Goal: Use online tool/utility

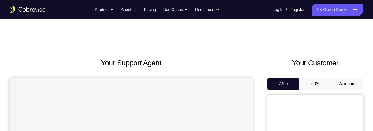
click at [353, 85] on button "Android" at bounding box center [347, 84] width 32 height 12
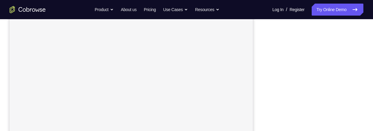
scroll to position [62, 0]
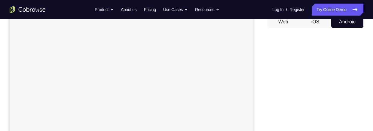
click at [318, 28] on button "iOS" at bounding box center [315, 22] width 32 height 12
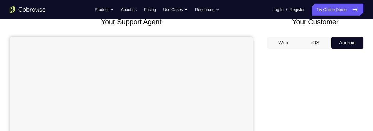
click at [353, 41] on button "Android" at bounding box center [347, 43] width 32 height 12
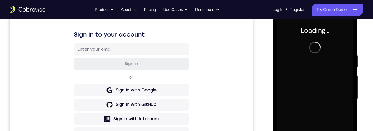
scroll to position [88, 0]
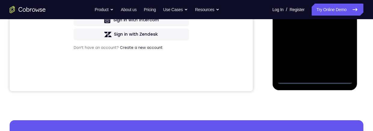
click at [313, 82] on div at bounding box center [315, 0] width 76 height 168
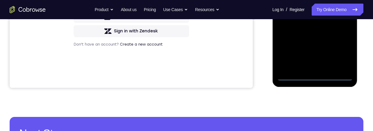
scroll to position [167, 0]
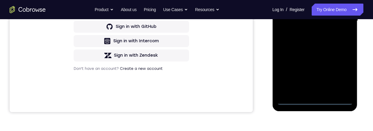
click at [341, 74] on div at bounding box center [315, 21] width 76 height 168
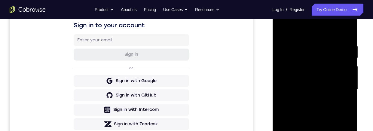
click at [325, 32] on div at bounding box center [315, 90] width 76 height 168
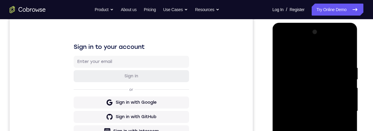
click at [338, 111] on div at bounding box center [315, 111] width 76 height 168
click at [339, 109] on div at bounding box center [315, 111] width 76 height 168
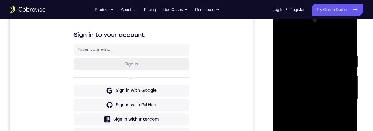
scroll to position [100, 0]
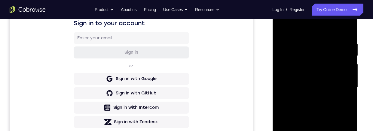
click at [307, 96] on div at bounding box center [315, 88] width 76 height 168
click at [333, 81] on div at bounding box center [315, 88] width 76 height 168
click at [320, 77] on div at bounding box center [315, 88] width 76 height 168
click at [347, 75] on div at bounding box center [315, 88] width 76 height 168
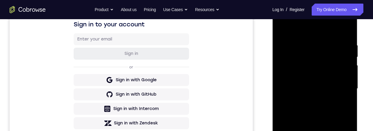
click at [337, 89] on div at bounding box center [315, 89] width 76 height 168
click at [344, 98] on div at bounding box center [315, 89] width 76 height 168
click at [335, 89] on div at bounding box center [315, 89] width 76 height 168
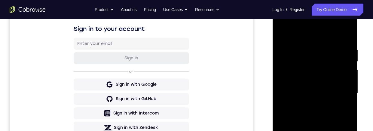
scroll to position [95, 0]
click at [337, 118] on div at bounding box center [315, 93] width 76 height 168
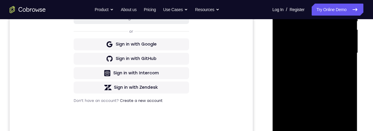
click at [345, 80] on div at bounding box center [315, 53] width 76 height 168
click at [349, 80] on div at bounding box center [315, 53] width 76 height 168
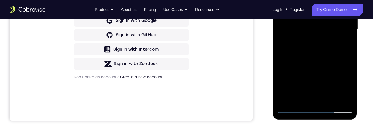
scroll to position [161, 0]
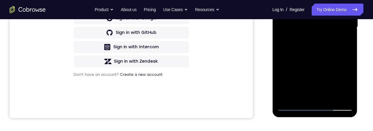
click at [343, 56] on div at bounding box center [315, 27] width 76 height 168
click at [348, 53] on div at bounding box center [315, 27] width 76 height 168
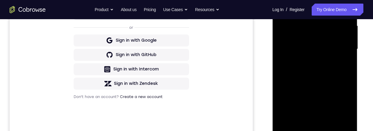
scroll to position [139, 0]
click at [322, 73] on div at bounding box center [315, 49] width 76 height 168
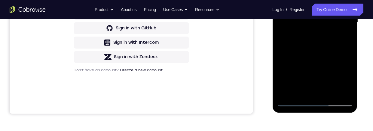
click at [327, 94] on div at bounding box center [315, 22] width 76 height 168
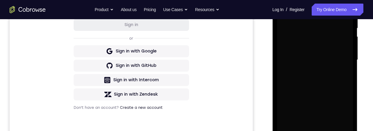
scroll to position [166, 0]
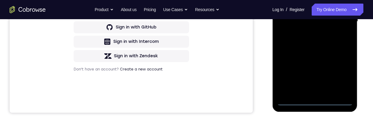
click at [315, 102] on div at bounding box center [315, 22] width 76 height 168
click at [343, 74] on div at bounding box center [315, 22] width 76 height 168
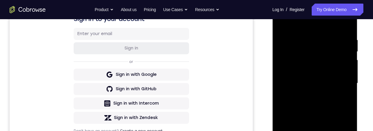
click at [325, 26] on div at bounding box center [315, 83] width 76 height 168
click at [338, 84] on div at bounding box center [315, 83] width 76 height 168
click at [308, 131] on div at bounding box center [315, 83] width 76 height 168
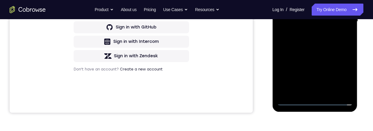
click at [323, 16] on div at bounding box center [315, 22] width 76 height 168
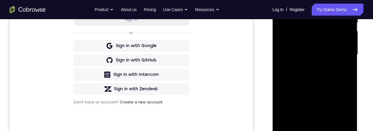
click at [325, 32] on div at bounding box center [315, 55] width 76 height 168
click at [331, 56] on div at bounding box center [315, 55] width 76 height 168
click at [331, 75] on div at bounding box center [315, 55] width 76 height 168
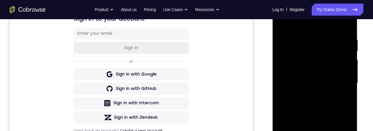
scroll to position [104, 0]
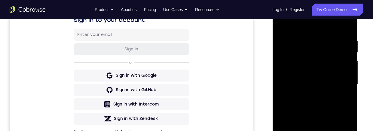
click at [333, 110] on div at bounding box center [315, 84] width 76 height 168
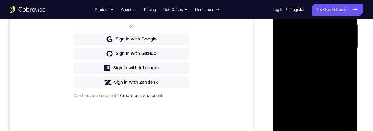
click at [329, 118] on div at bounding box center [315, 48] width 76 height 168
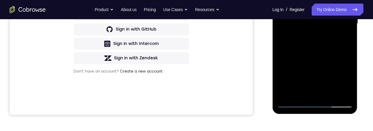
scroll to position [157, 0]
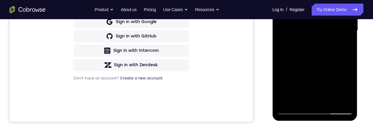
click at [324, 65] on div at bounding box center [315, 31] width 76 height 168
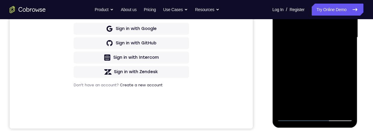
click at [329, 50] on div at bounding box center [315, 37] width 76 height 168
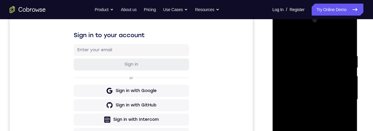
scroll to position [88, 0]
click at [280, 42] on div at bounding box center [315, 100] width 76 height 168
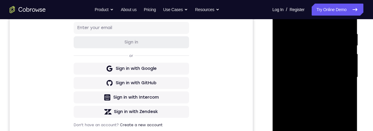
scroll to position [115, 0]
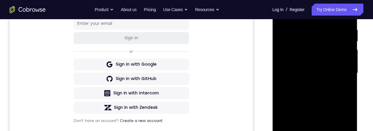
click at [339, 83] on div at bounding box center [315, 73] width 76 height 168
click at [338, 125] on div at bounding box center [315, 73] width 76 height 168
click at [338, 123] on div at bounding box center [315, 73] width 76 height 168
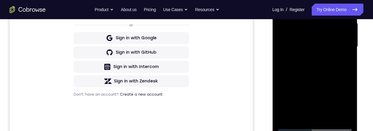
click at [341, 99] on div at bounding box center [315, 47] width 76 height 168
click at [342, 105] on div at bounding box center [315, 47] width 76 height 168
click at [343, 65] on div at bounding box center [315, 47] width 76 height 168
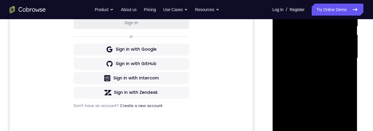
scroll to position [129, 0]
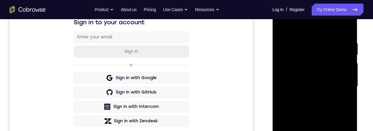
click at [280, 26] on div at bounding box center [315, 87] width 76 height 168
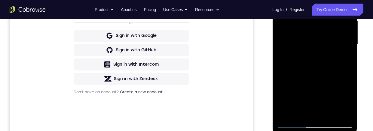
scroll to position [95, 0]
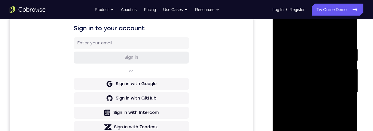
click at [284, 30] on div at bounding box center [315, 93] width 76 height 168
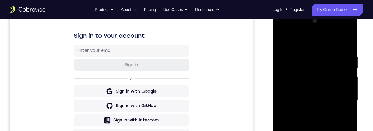
scroll to position [89, 0]
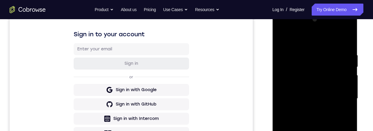
click at [307, 49] on div at bounding box center [315, 99] width 76 height 168
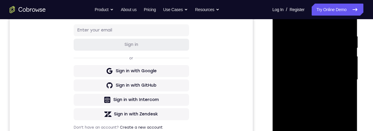
scroll to position [97, 0]
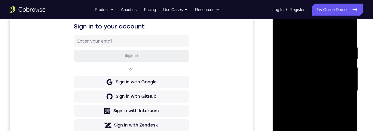
click at [344, 85] on div at bounding box center [315, 91] width 76 height 168
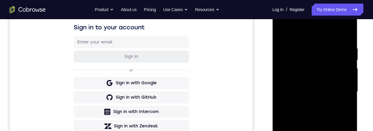
click at [345, 90] on div at bounding box center [315, 92] width 76 height 168
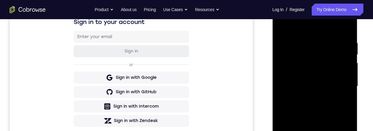
scroll to position [102, 0]
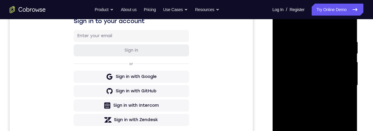
click at [347, 90] on div at bounding box center [315, 86] width 76 height 168
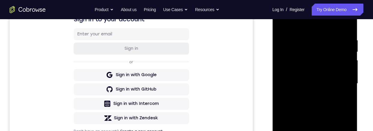
click at [344, 91] on div at bounding box center [315, 84] width 76 height 168
click at [347, 92] on div at bounding box center [315, 84] width 76 height 168
click at [350, 90] on div at bounding box center [315, 84] width 76 height 168
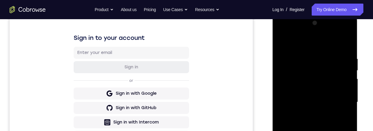
click at [346, 44] on div at bounding box center [315, 102] width 76 height 168
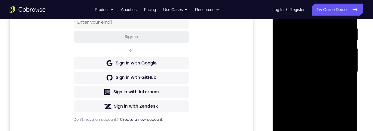
scroll to position [86, 0]
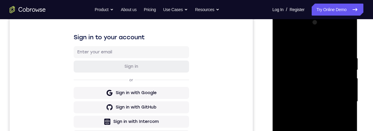
click at [347, 42] on div at bounding box center [315, 102] width 76 height 168
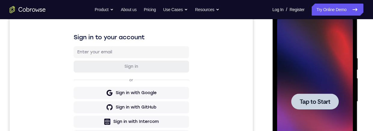
click at [296, 80] on div at bounding box center [315, 102] width 76 height 168
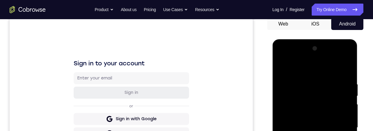
scroll to position [152, 0]
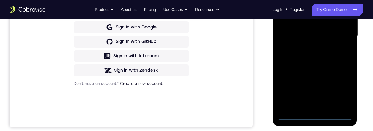
click at [314, 116] on div at bounding box center [315, 36] width 76 height 168
click at [343, 90] on div at bounding box center [315, 36] width 76 height 168
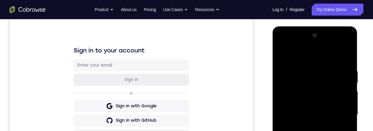
click at [292, 56] on div at bounding box center [315, 115] width 76 height 168
click at [342, 110] on div at bounding box center [315, 115] width 76 height 168
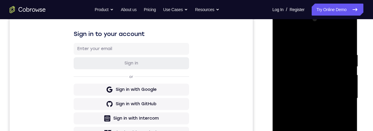
scroll to position [146, 0]
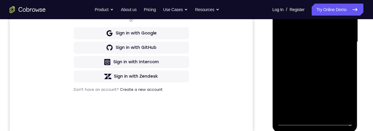
click at [308, 113] on div at bounding box center [315, 42] width 76 height 168
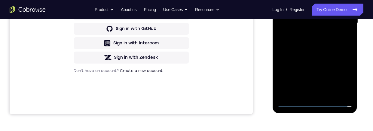
click at [337, 14] on div at bounding box center [315, 23] width 76 height 168
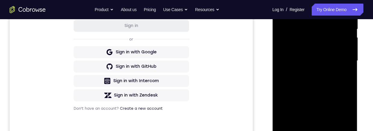
scroll to position [126, 0]
click at [344, 118] on div at bounding box center [315, 61] width 76 height 168
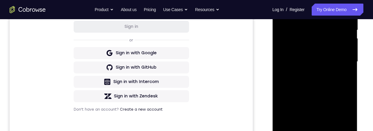
click at [331, 51] on div at bounding box center [315, 62] width 76 height 168
click at [330, 63] on div at bounding box center [315, 62] width 76 height 168
click at [331, 84] on div at bounding box center [315, 62] width 76 height 168
click at [326, 79] on div at bounding box center [315, 62] width 76 height 168
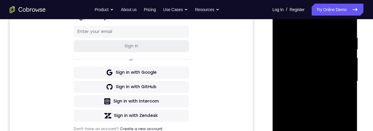
scroll to position [136, 0]
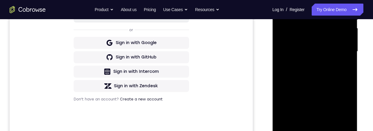
click at [327, 75] on div at bounding box center [315, 52] width 76 height 168
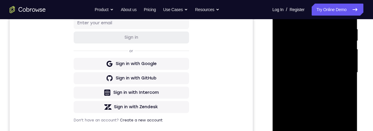
scroll to position [114, 0]
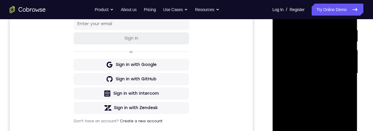
click at [301, 26] on div at bounding box center [315, 73] width 76 height 168
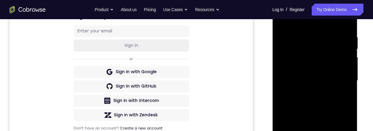
scroll to position [105, 0]
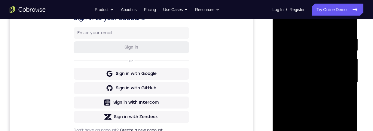
click at [347, 101] on div at bounding box center [315, 82] width 76 height 168
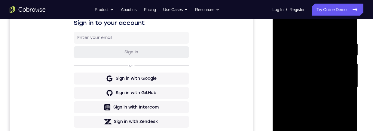
scroll to position [92, 0]
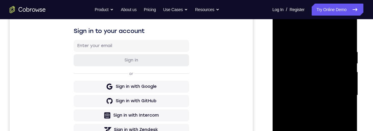
click at [346, 98] on div at bounding box center [315, 95] width 76 height 168
click at [344, 41] on div at bounding box center [315, 95] width 76 height 168
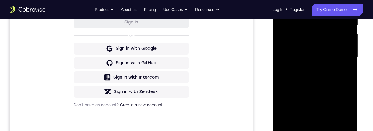
scroll to position [158, 0]
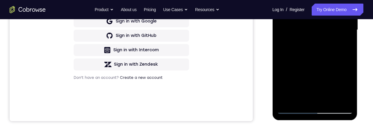
click at [330, 102] on div at bounding box center [315, 30] width 76 height 168
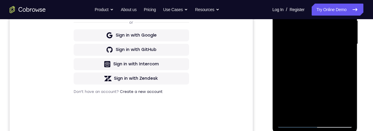
scroll to position [141, 0]
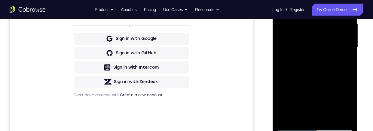
click at [333, 82] on div at bounding box center [315, 47] width 76 height 168
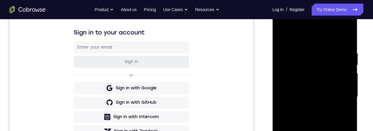
click at [283, 37] on div at bounding box center [315, 97] width 76 height 168
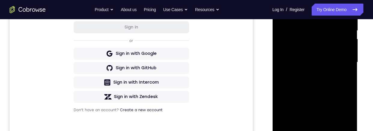
scroll to position [126, 0]
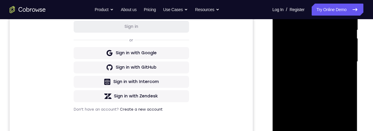
click at [349, 60] on div at bounding box center [315, 62] width 76 height 168
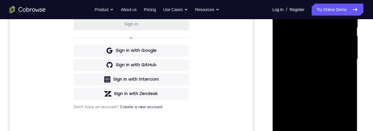
scroll to position [131, 0]
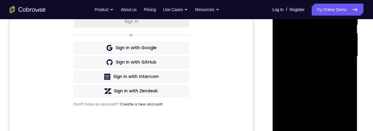
click at [347, 83] on div at bounding box center [315, 57] width 76 height 168
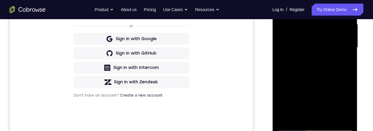
scroll to position [137, 0]
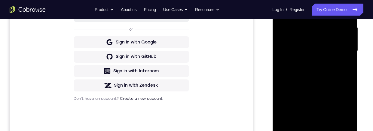
click at [348, 79] on div at bounding box center [315, 51] width 76 height 168
click at [349, 77] on div at bounding box center [315, 51] width 76 height 168
click at [348, 77] on div at bounding box center [315, 51] width 76 height 168
click at [345, 79] on div at bounding box center [315, 51] width 76 height 168
click at [346, 80] on div at bounding box center [315, 51] width 76 height 168
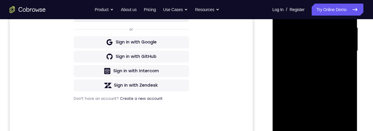
click at [280, 73] on div at bounding box center [315, 51] width 76 height 168
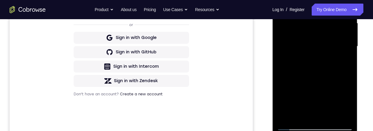
scroll to position [137, 0]
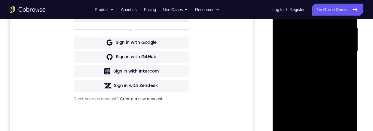
click at [348, 77] on div at bounding box center [315, 51] width 76 height 168
click at [347, 77] on div at bounding box center [315, 51] width 76 height 168
click at [347, 78] on div at bounding box center [315, 51] width 76 height 168
click at [350, 74] on div at bounding box center [315, 51] width 76 height 168
click at [350, 75] on div at bounding box center [315, 51] width 76 height 168
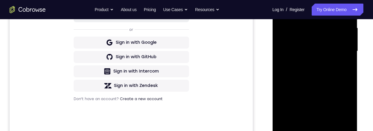
click at [346, 78] on div at bounding box center [315, 51] width 76 height 168
click at [349, 76] on div at bounding box center [315, 51] width 76 height 168
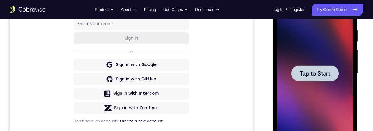
scroll to position [113, 0]
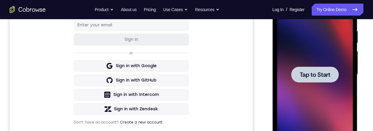
click at [321, 95] on div at bounding box center [315, 75] width 76 height 168
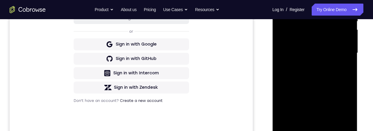
scroll to position [170, 0]
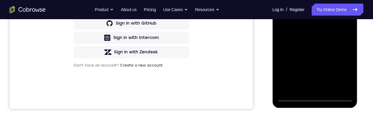
click at [312, 97] on div at bounding box center [315, 18] width 76 height 168
click at [340, 70] on div at bounding box center [315, 18] width 76 height 168
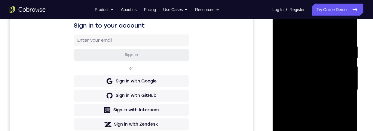
scroll to position [80, 0]
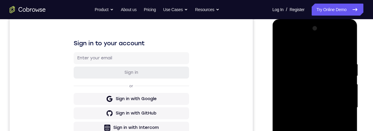
click at [282, 48] on div at bounding box center [315, 108] width 76 height 168
click at [320, 52] on div at bounding box center [315, 108] width 76 height 168
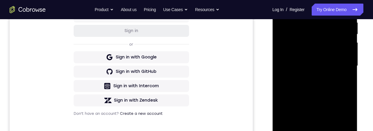
click at [340, 63] on div at bounding box center [315, 66] width 76 height 168
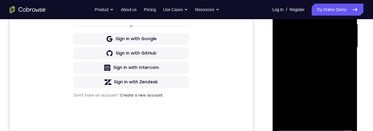
scroll to position [117, 0]
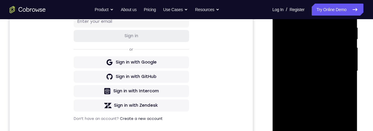
click at [304, 82] on div at bounding box center [315, 71] width 76 height 168
click at [327, 65] on div at bounding box center [315, 71] width 76 height 168
click at [317, 59] on div at bounding box center [315, 71] width 76 height 168
click at [329, 70] on div at bounding box center [315, 71] width 76 height 168
click at [335, 91] on div at bounding box center [315, 71] width 76 height 168
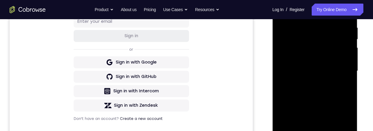
scroll to position [132, 0]
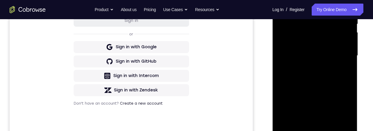
click at [329, 71] on div at bounding box center [315, 56] width 76 height 168
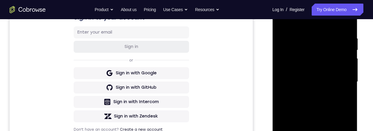
scroll to position [134, 0]
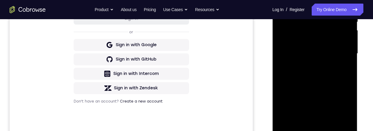
click at [338, 78] on div at bounding box center [315, 54] width 76 height 168
click at [347, 75] on div at bounding box center [315, 54] width 76 height 168
click at [329, 123] on div at bounding box center [315, 54] width 76 height 168
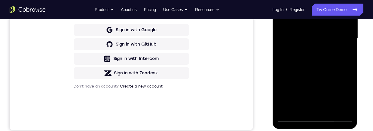
scroll to position [142, 0]
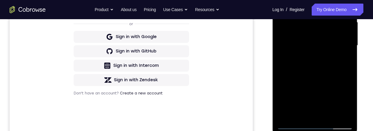
click at [326, 78] on div at bounding box center [315, 46] width 76 height 168
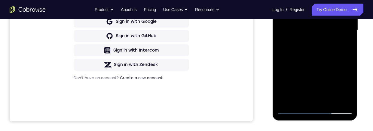
click at [328, 59] on div at bounding box center [315, 30] width 76 height 168
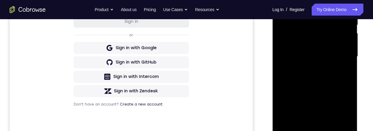
scroll to position [118, 0]
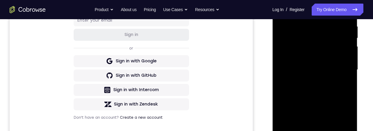
click at [326, 47] on div at bounding box center [315, 70] width 76 height 168
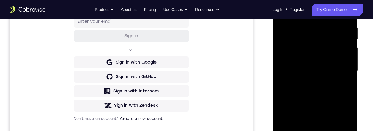
click at [341, 100] on div at bounding box center [315, 71] width 76 height 168
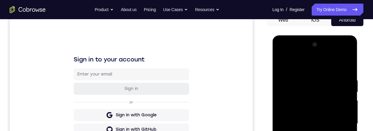
click at [280, 64] on div at bounding box center [315, 124] width 76 height 168
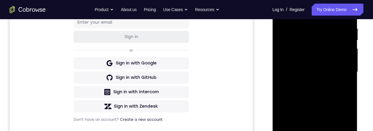
scroll to position [138, 0]
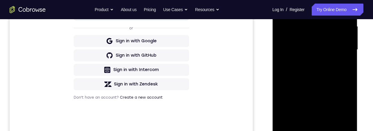
click at [295, 89] on div at bounding box center [315, 50] width 76 height 168
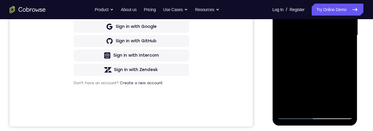
scroll to position [92, 0]
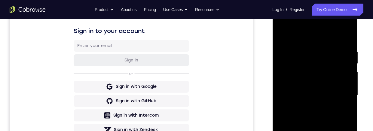
click at [280, 38] on div at bounding box center [315, 95] width 76 height 168
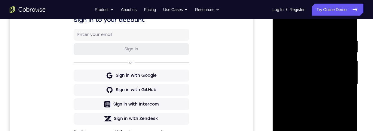
scroll to position [103, 0]
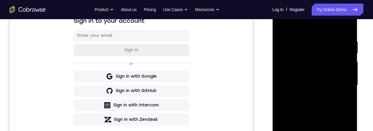
click at [280, 25] on div at bounding box center [315, 85] width 76 height 168
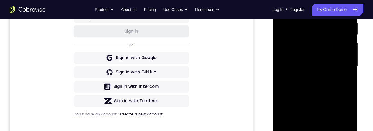
scroll to position [106, 0]
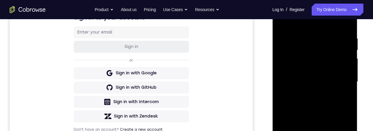
click at [305, 34] on div at bounding box center [315, 82] width 76 height 168
click at [341, 69] on div at bounding box center [315, 82] width 76 height 168
click at [342, 65] on div at bounding box center [315, 82] width 76 height 168
click at [344, 52] on div at bounding box center [315, 82] width 76 height 168
click at [342, 45] on div at bounding box center [315, 82] width 76 height 168
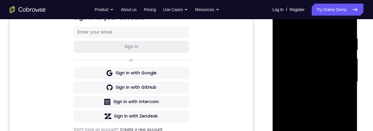
click at [343, 46] on div at bounding box center [315, 82] width 76 height 168
click at [340, 67] on div at bounding box center [315, 82] width 76 height 168
click at [346, 69] on div at bounding box center [315, 82] width 76 height 168
click at [347, 70] on div at bounding box center [315, 82] width 76 height 168
click at [343, 71] on div at bounding box center [315, 82] width 76 height 168
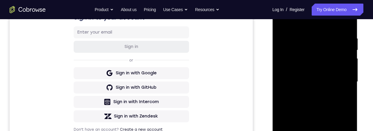
click at [345, 70] on div at bounding box center [315, 82] width 76 height 168
click at [346, 22] on div at bounding box center [315, 82] width 76 height 168
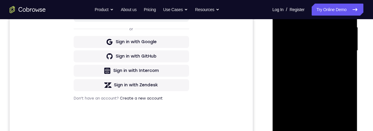
scroll to position [122, 0]
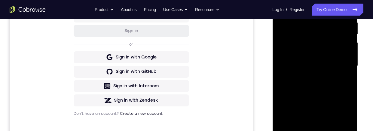
click at [302, 18] on div at bounding box center [315, 66] width 76 height 168
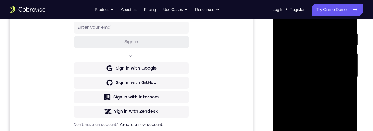
click at [345, 68] on div at bounding box center [315, 77] width 76 height 168
click at [346, 67] on div at bounding box center [315, 77] width 76 height 168
click at [286, 77] on div at bounding box center [315, 77] width 76 height 168
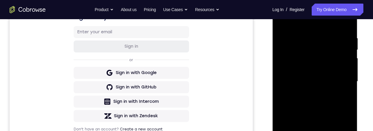
scroll to position [88, 0]
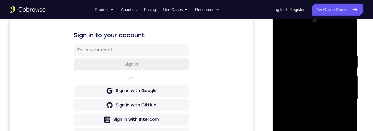
click at [343, 44] on div at bounding box center [315, 100] width 76 height 168
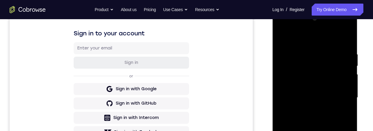
scroll to position [150, 0]
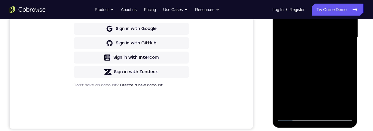
click at [326, 107] on div at bounding box center [315, 37] width 76 height 168
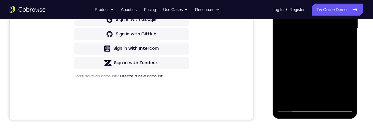
scroll to position [154, 0]
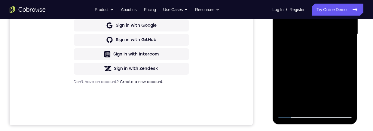
click at [282, 49] on div at bounding box center [315, 34] width 76 height 168
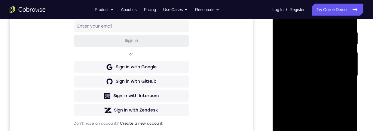
scroll to position [85, 0]
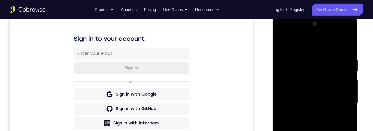
click at [279, 43] on div at bounding box center [315, 103] width 76 height 168
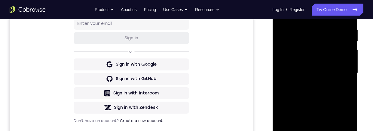
scroll to position [110, 0]
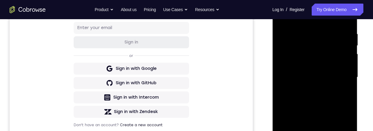
click at [281, 17] on div at bounding box center [315, 77] width 76 height 168
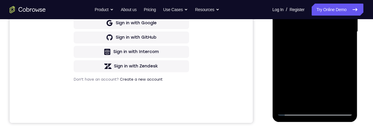
scroll to position [156, 0]
click at [347, 67] on div at bounding box center [315, 31] width 76 height 168
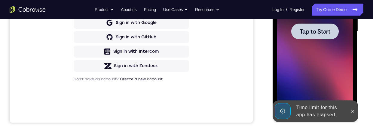
scroll to position [134, 0]
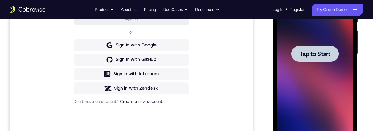
click at [334, 77] on div at bounding box center [315, 54] width 76 height 168
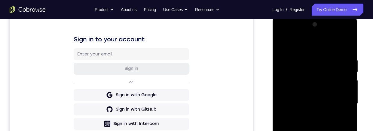
scroll to position [105, 0]
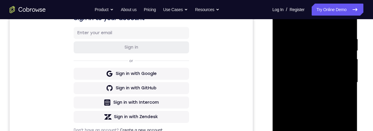
click at [315, 131] on div at bounding box center [315, 82] width 76 height 168
click at [342, 131] on div at bounding box center [315, 82] width 76 height 168
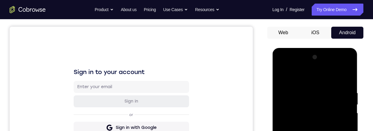
scroll to position [92, 0]
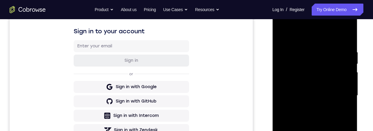
click at [314, 39] on div at bounding box center [315, 96] width 76 height 168
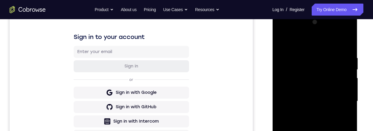
click at [302, 42] on div at bounding box center [315, 101] width 76 height 168
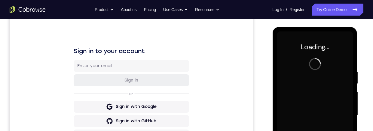
scroll to position [60, 0]
